Goal: Information Seeking & Learning: Learn about a topic

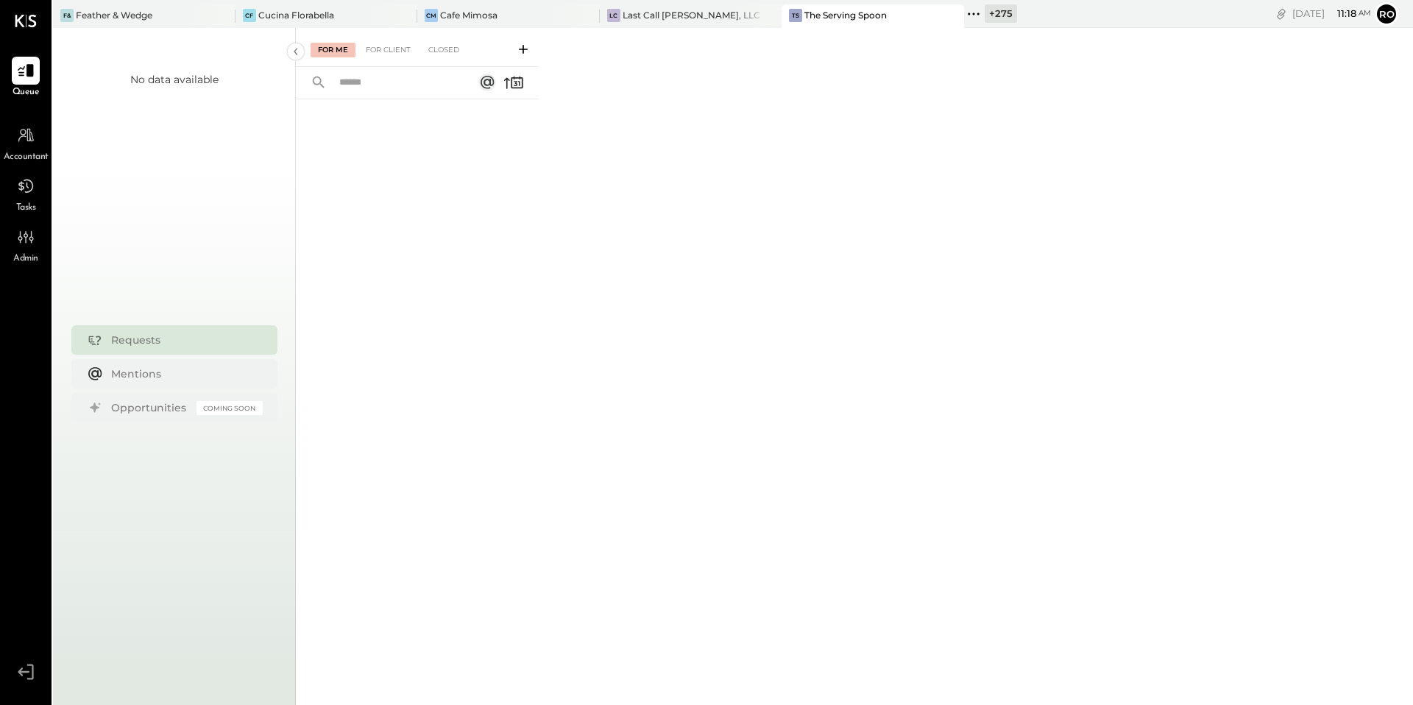
click at [533, 54] on button at bounding box center [523, 48] width 24 height 17
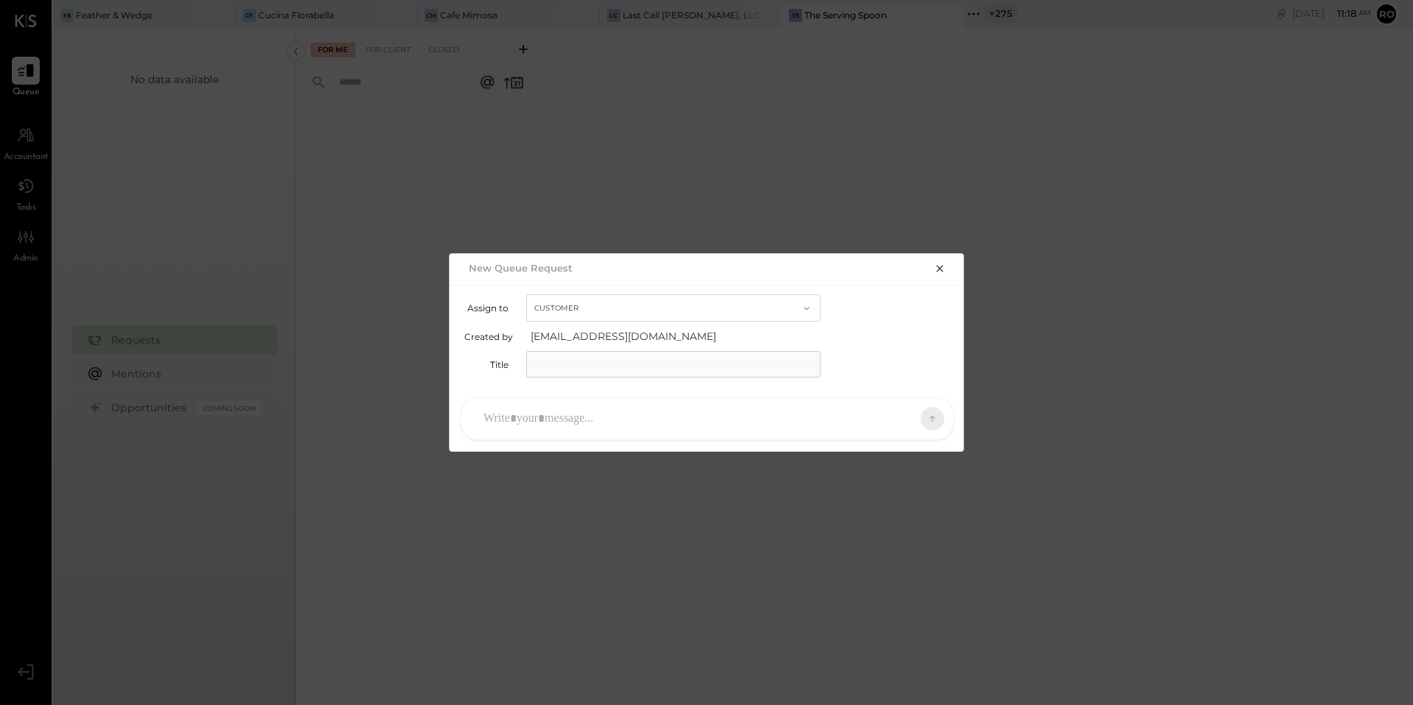
click at [642, 405] on div at bounding box center [694, 419] width 436 height 32
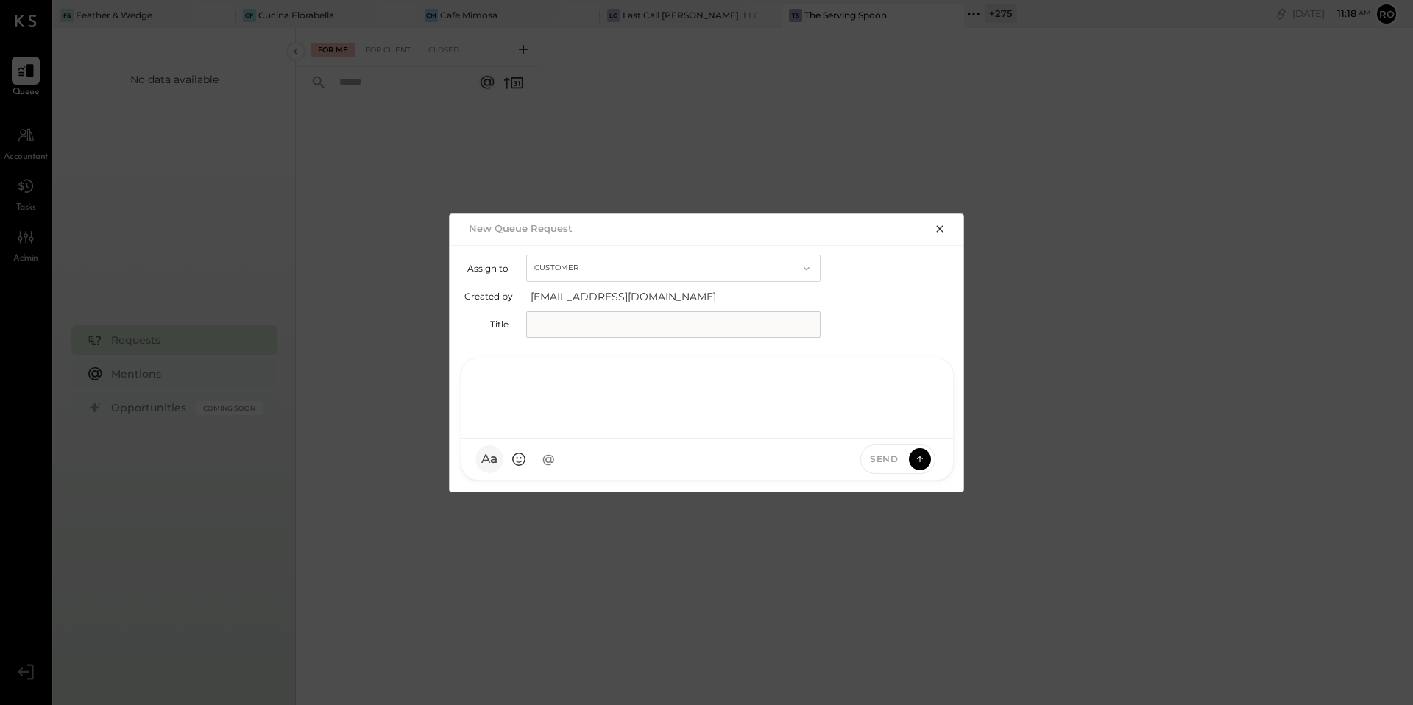
click at [489, 463] on button "A a" at bounding box center [489, 459] width 28 height 28
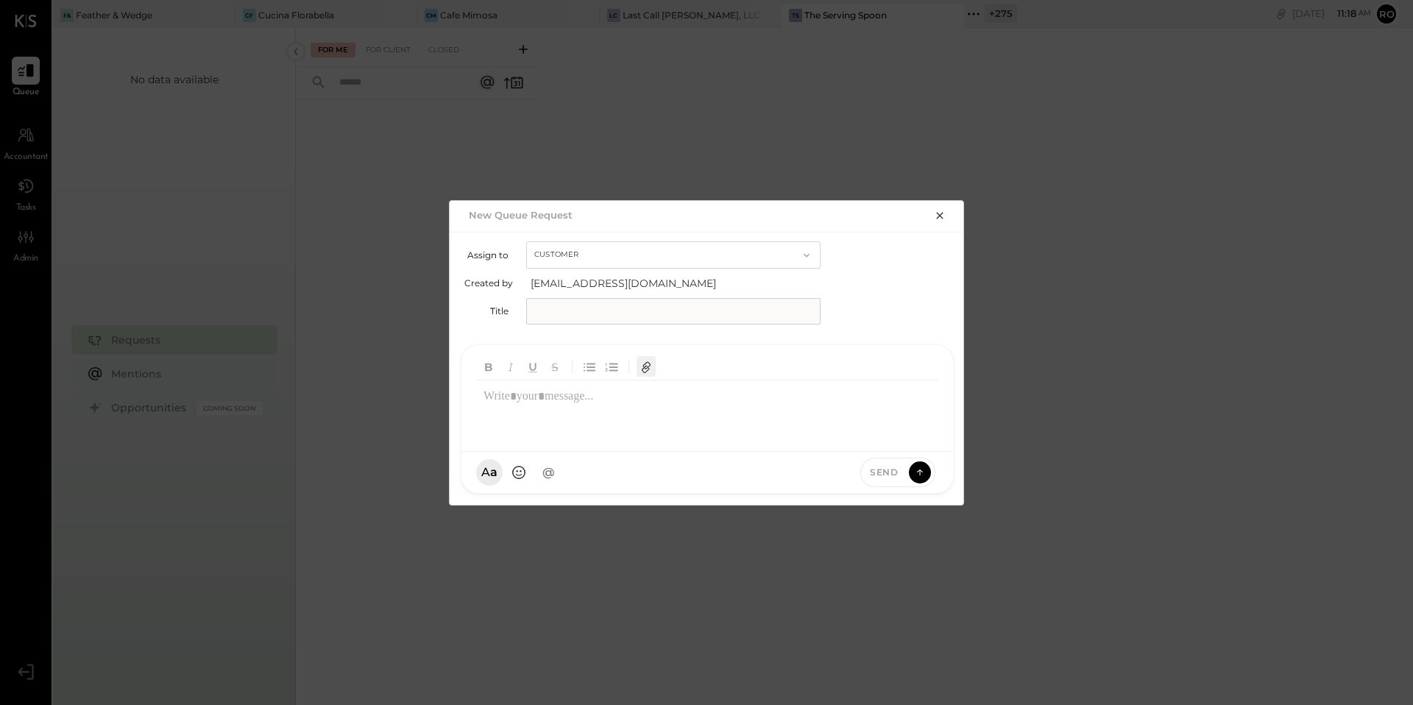
click at [649, 371] on icon "button" at bounding box center [646, 367] width 16 height 16
click at [942, 216] on icon "button" at bounding box center [940, 216] width 12 height 12
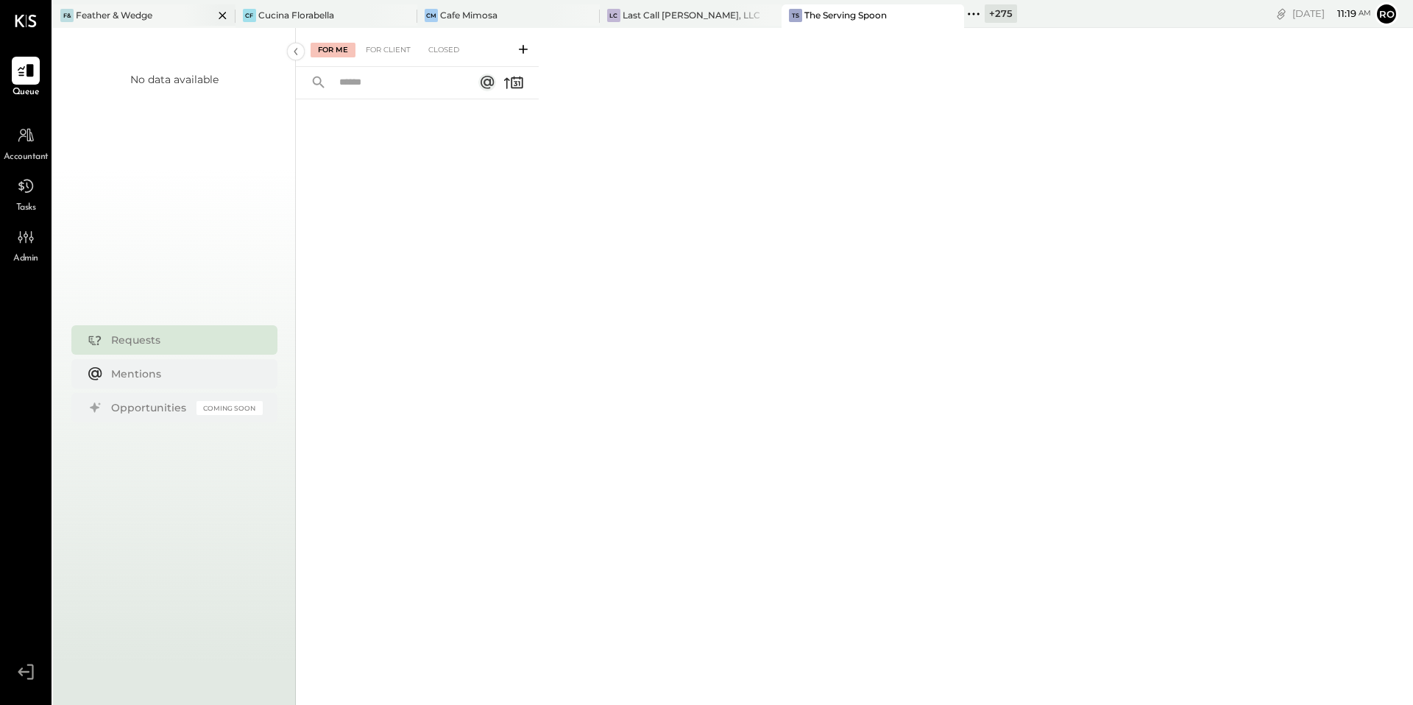
click at [127, 16] on div "Feather & Wedge" at bounding box center [114, 15] width 77 height 13
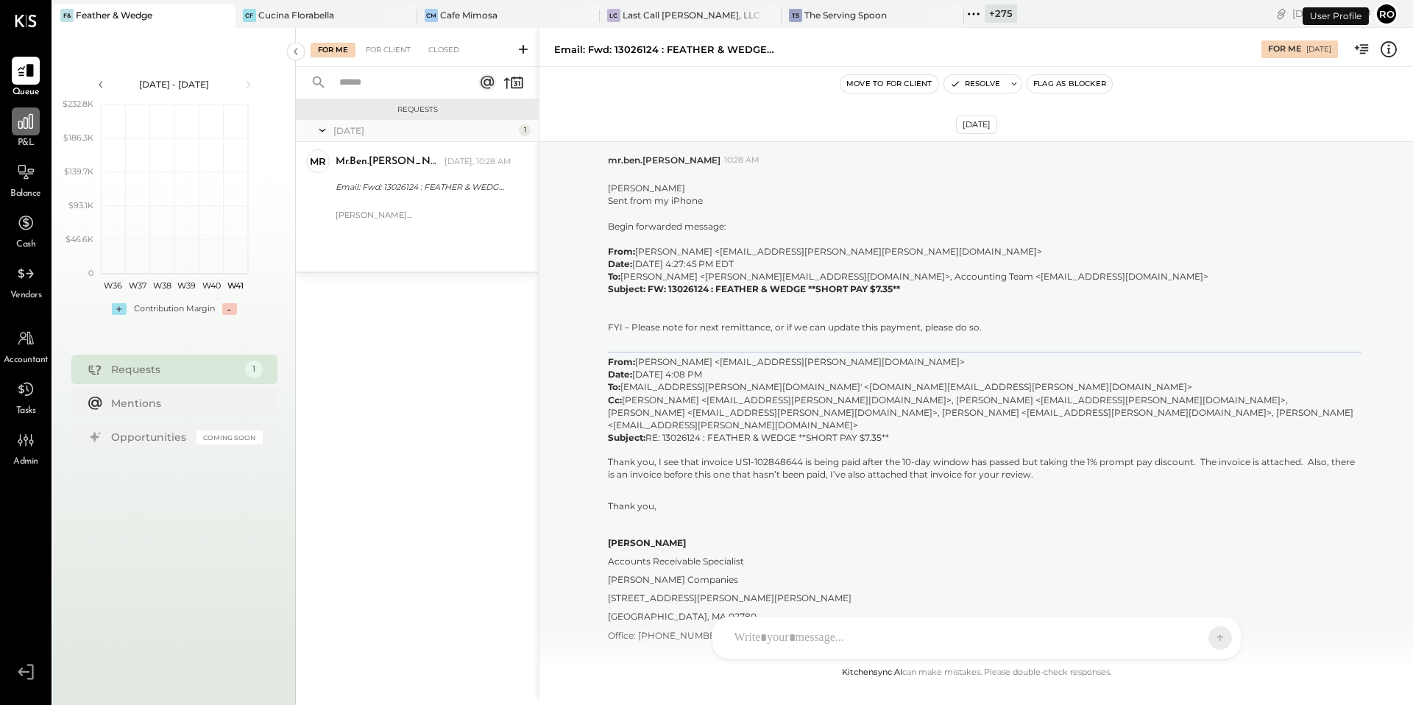
scroll to position [2009, 0]
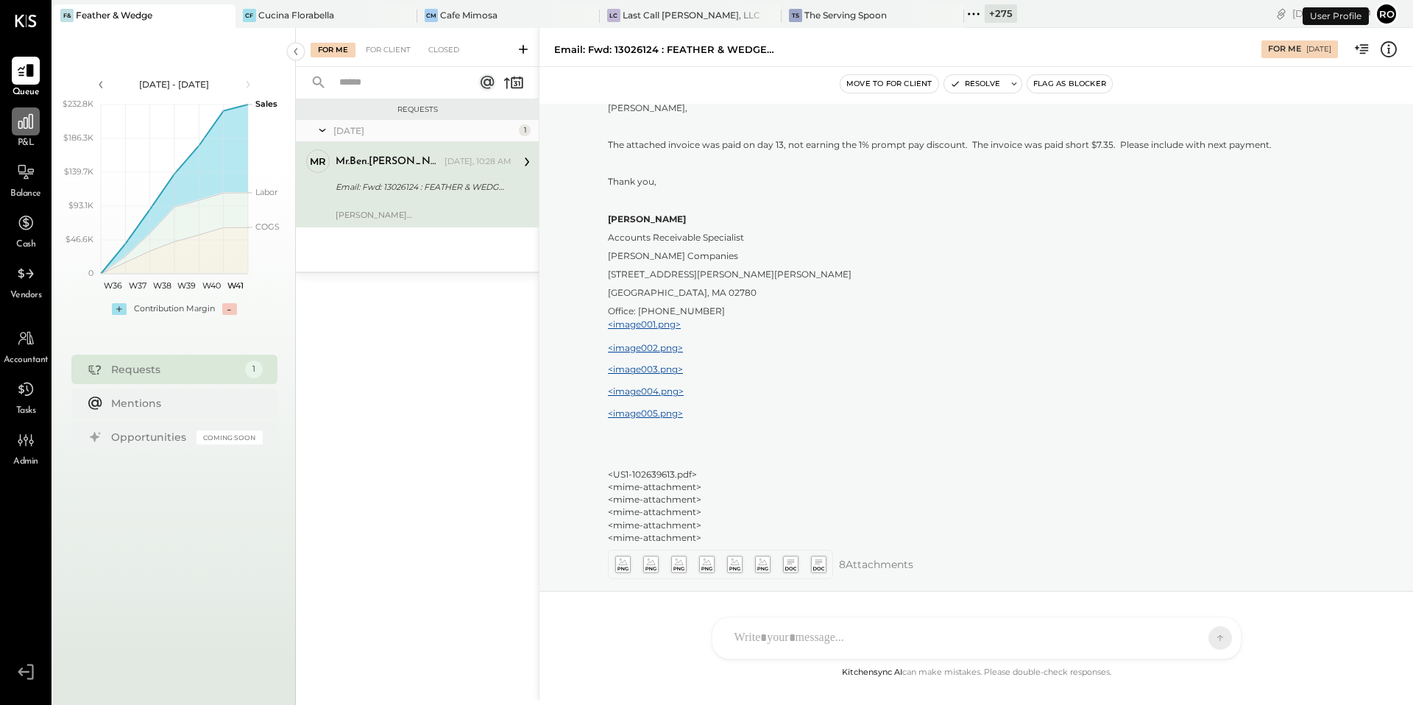
click at [26, 132] on div at bounding box center [26, 121] width 28 height 28
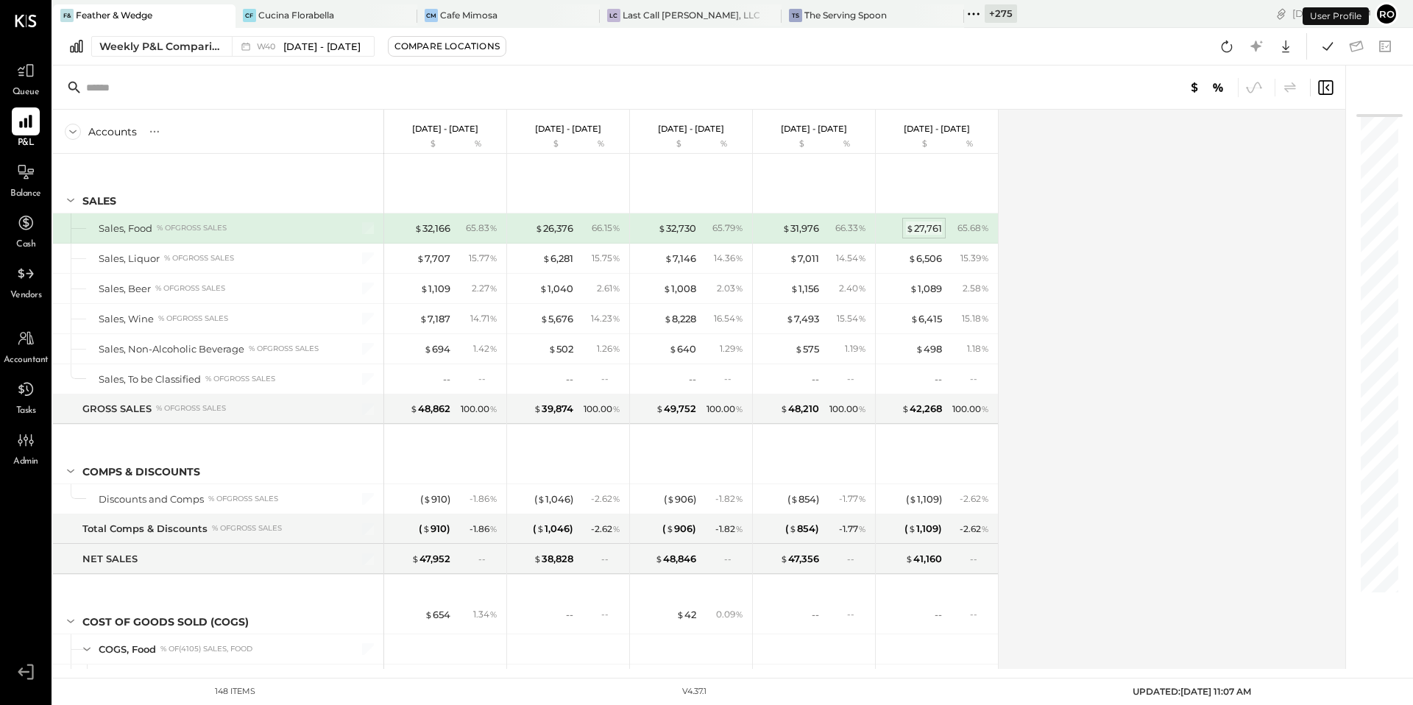
click at [929, 233] on div "$ 27,761" at bounding box center [924, 228] width 36 height 14
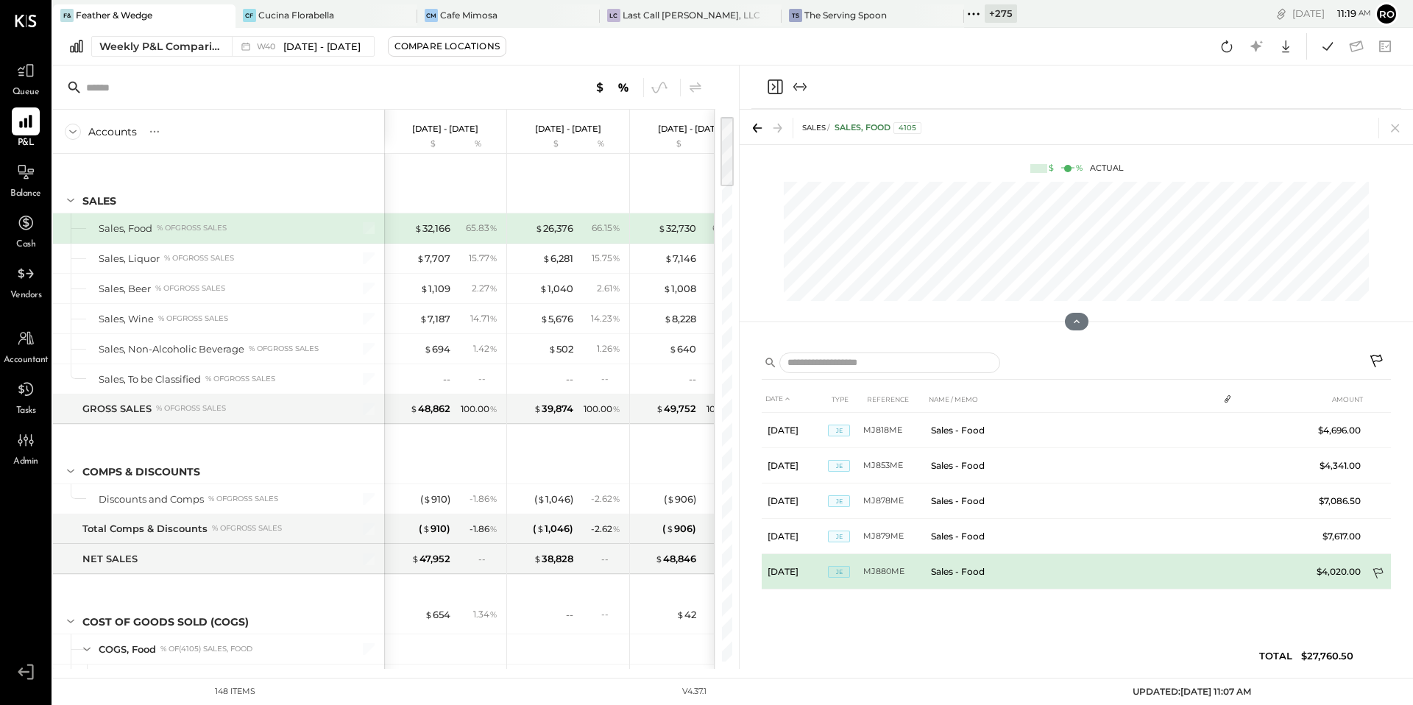
click at [1381, 567] on icon at bounding box center [1379, 574] width 15 height 15
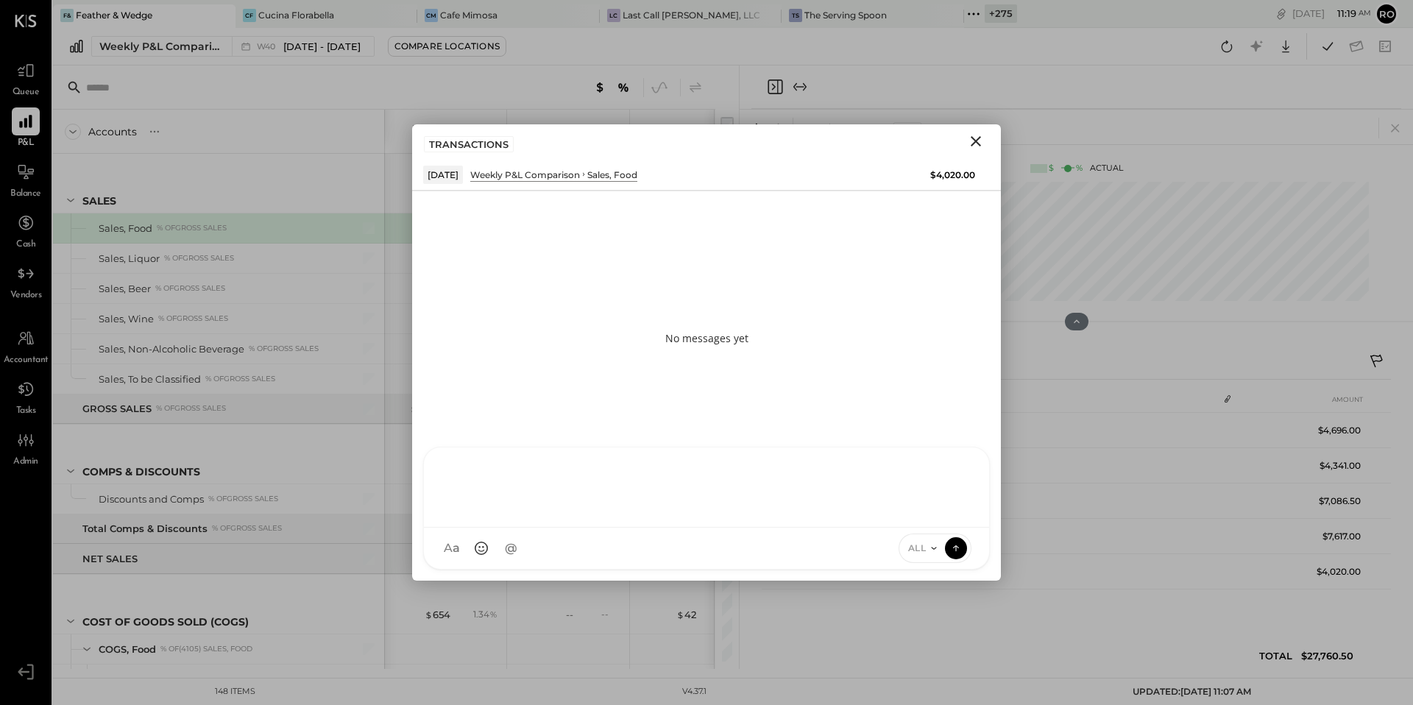
click at [645, 545] on div "RS [PERSON_NAME] TM [PERSON_NAME] ID [PERSON_NAME] Del [PERSON_NAME] M mr.[PERS…" at bounding box center [706, 508] width 567 height 123
click at [511, 486] on div at bounding box center [707, 485] width 536 height 59
click at [442, 544] on button "A a" at bounding box center [452, 548] width 28 height 28
click at [979, 141] on icon "Close" at bounding box center [976, 141] width 18 height 18
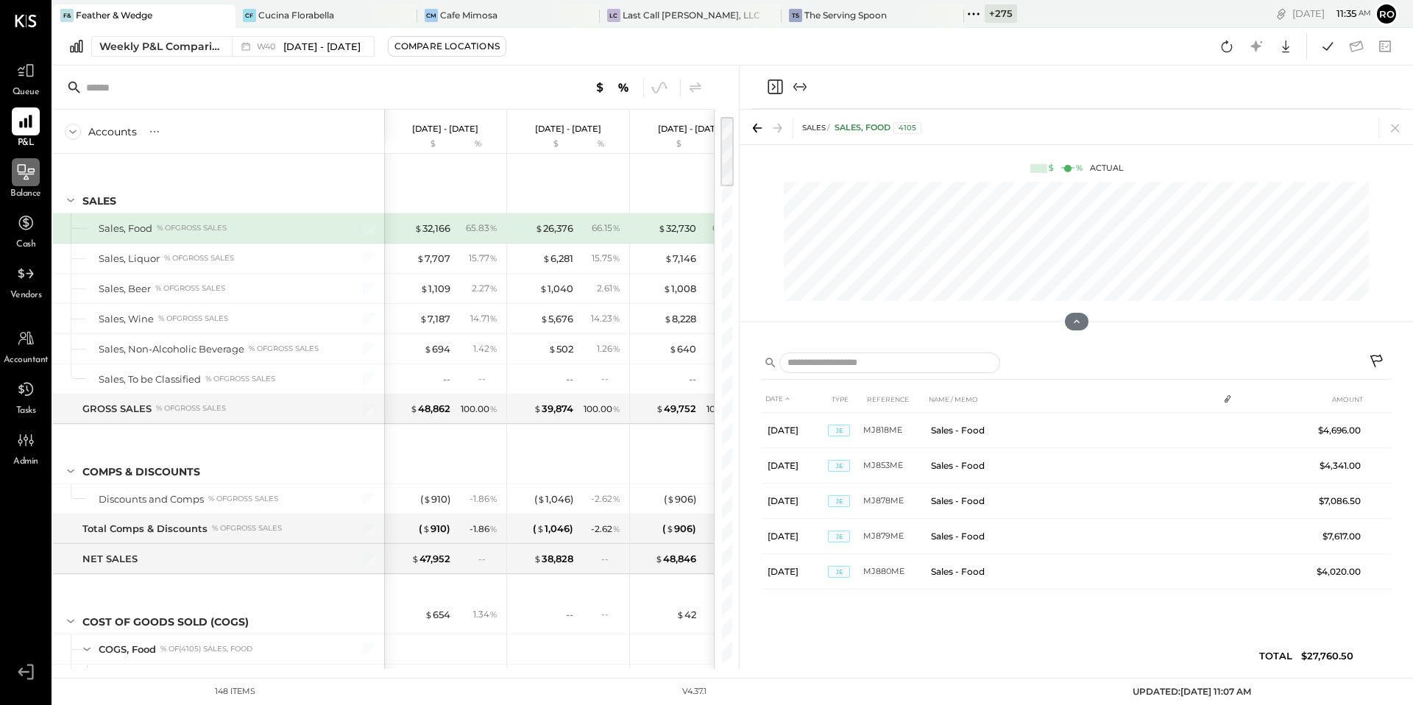
click at [33, 181] on icon at bounding box center [25, 172] width 19 height 19
